Goal: Find specific fact: Find specific fact

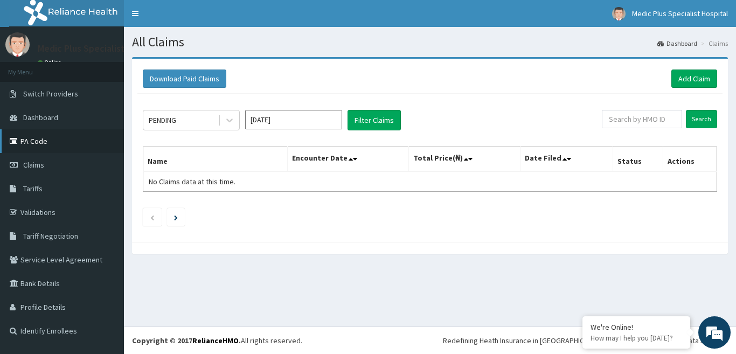
click at [27, 139] on link "PA Code" at bounding box center [62, 141] width 124 height 24
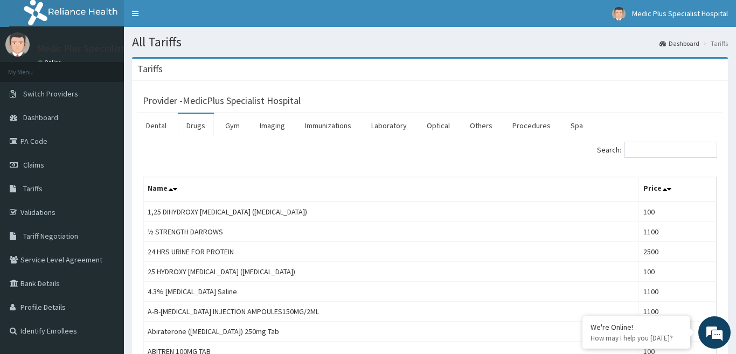
click at [650, 148] on input "Search:" at bounding box center [670, 150] width 93 height 16
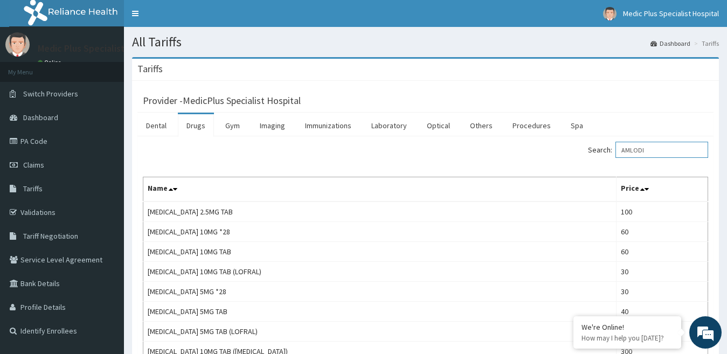
click at [662, 149] on input "AMLODI" at bounding box center [661, 150] width 93 height 16
type input "A"
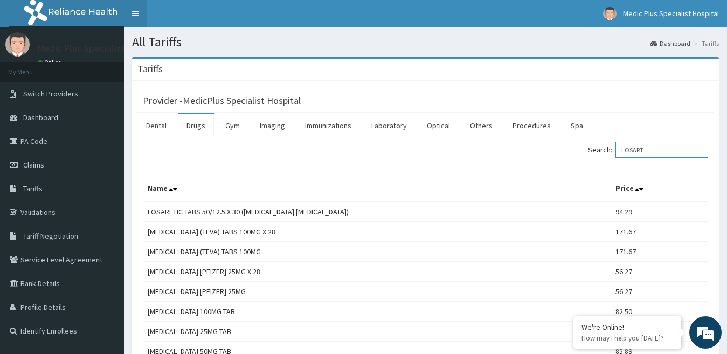
type input "LOSART"
